Goal: Unclear

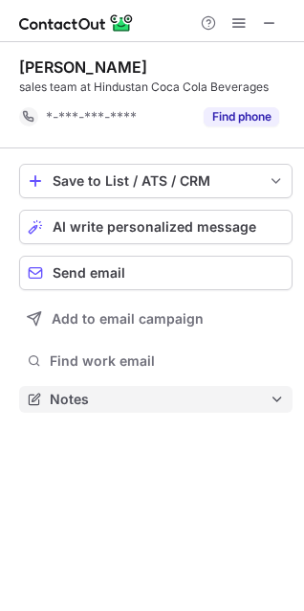
scroll to position [10, 10]
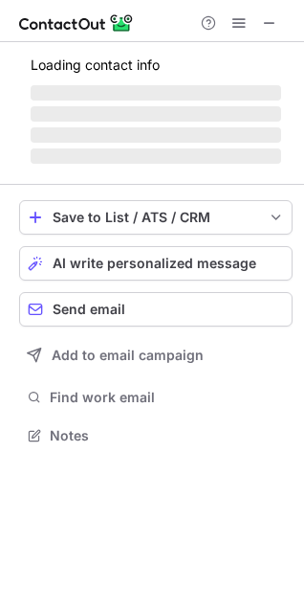
scroll to position [433, 304]
